Goal: Use online tool/utility: Utilize a website feature to perform a specific function

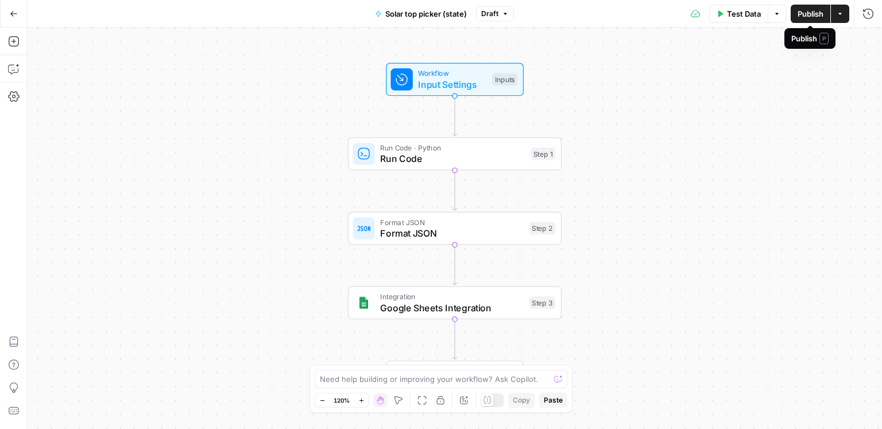
click at [799, 57] on div "Workflow Input Settings Inputs Run Code · Python Run Code Step 1 Format JSON Fo…" at bounding box center [455, 228] width 854 height 401
click at [743, 20] on button "Test Data" at bounding box center [738, 14] width 59 height 18
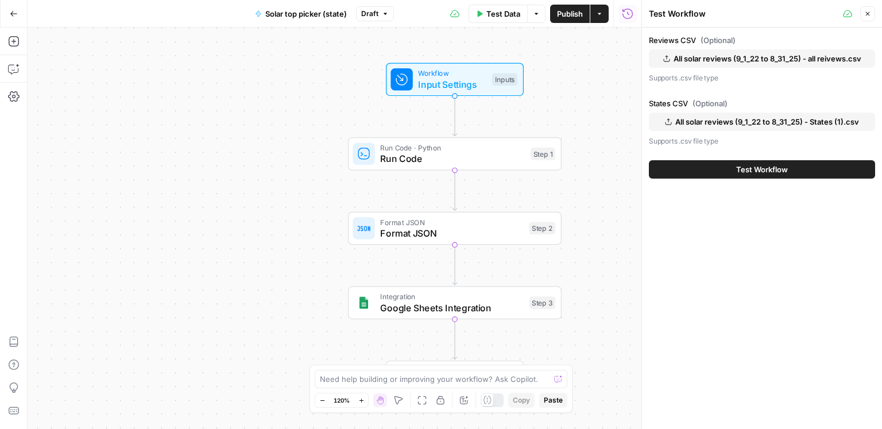
click at [739, 57] on span "All solar reviews (9_1_22 to 8_31_25) - all reivews.csv" at bounding box center [767, 58] width 188 height 11
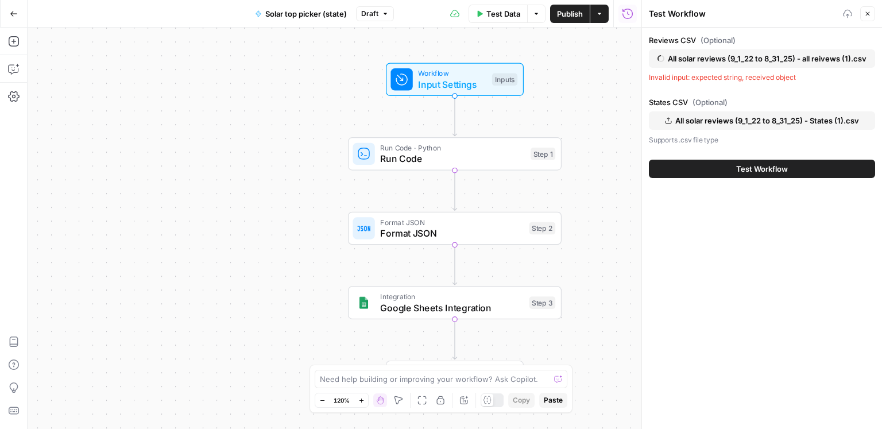
click at [769, 121] on span "All solar reviews (9_1_22 to 8_31_25) - States (1).csv" at bounding box center [767, 120] width 184 height 11
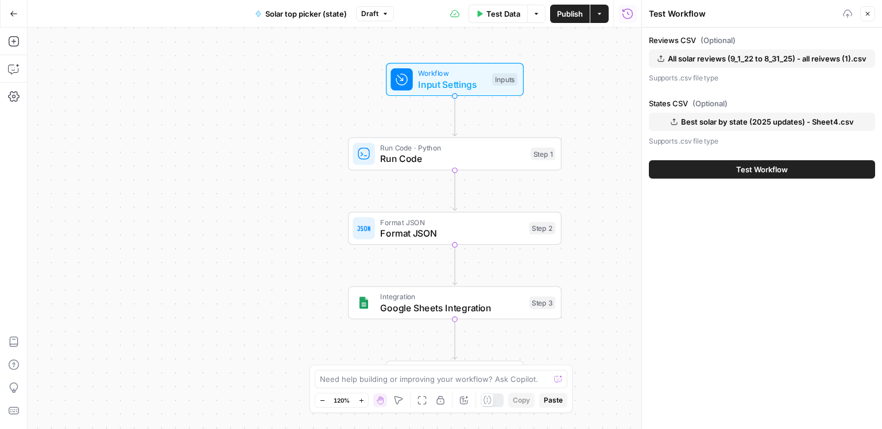
click at [703, 168] on button "Test Workflow" at bounding box center [762, 169] width 226 height 18
click at [749, 175] on button "Test Workflow" at bounding box center [762, 169] width 226 height 18
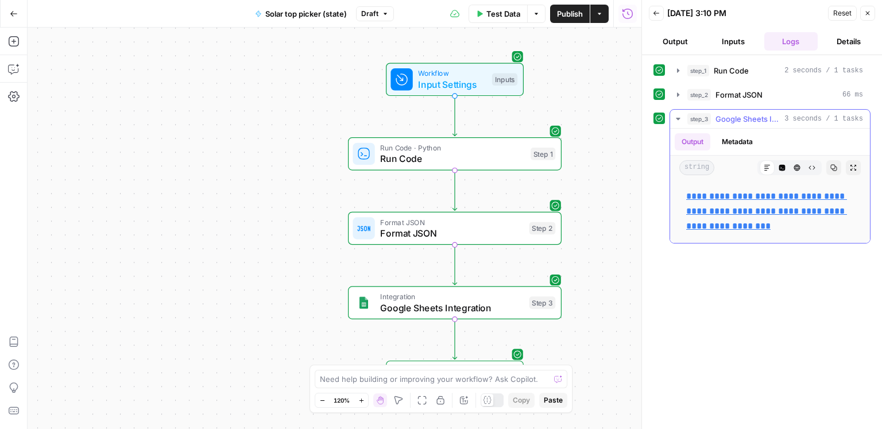
click at [737, 192] on link "**********" at bounding box center [766, 211] width 161 height 38
click at [510, 17] on span "Test Data" at bounding box center [503, 13] width 34 height 11
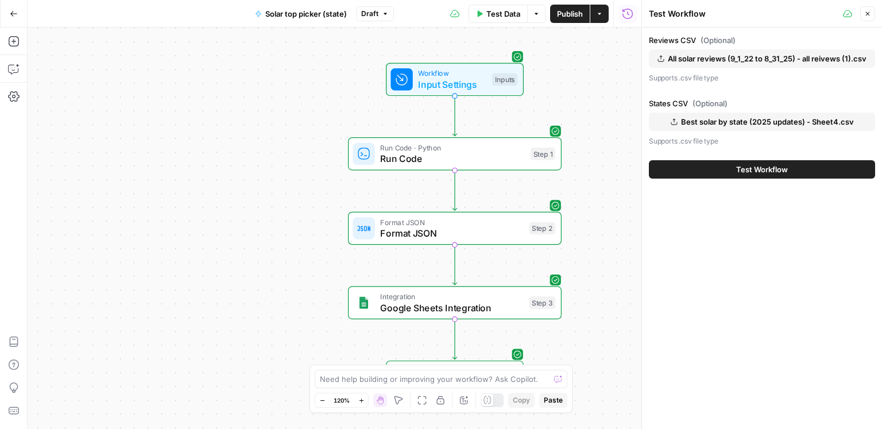
click at [711, 118] on span "Best solar by state (2025 updates) - Sheet4.csv" at bounding box center [767, 121] width 173 height 11
click at [733, 172] on button "Test Workflow" at bounding box center [762, 169] width 226 height 18
click at [741, 170] on span "Test Workflow" at bounding box center [762, 169] width 52 height 11
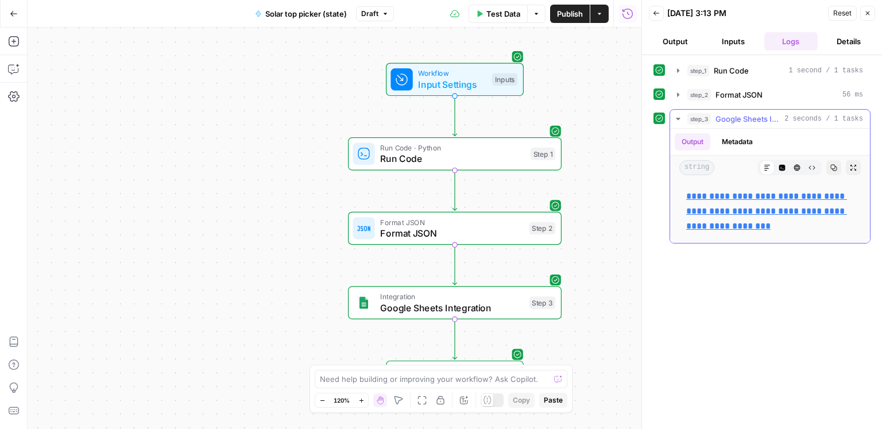
click at [749, 195] on link "**********" at bounding box center [766, 211] width 161 height 38
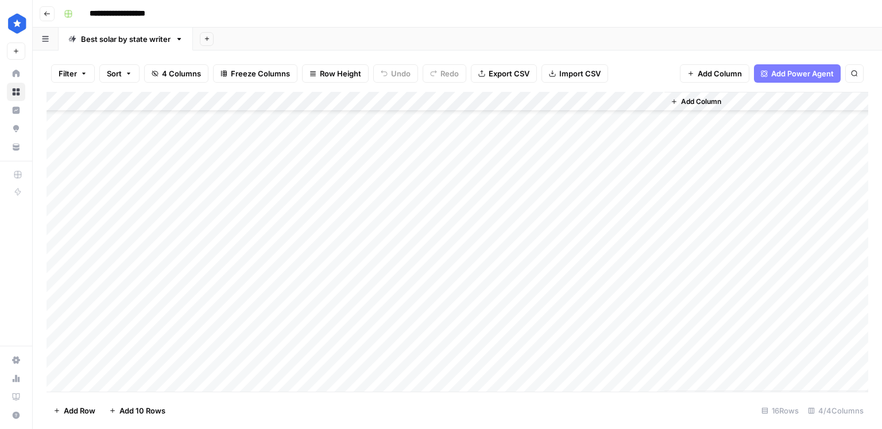
scroll to position [51, 0]
